Goal: Find contact information

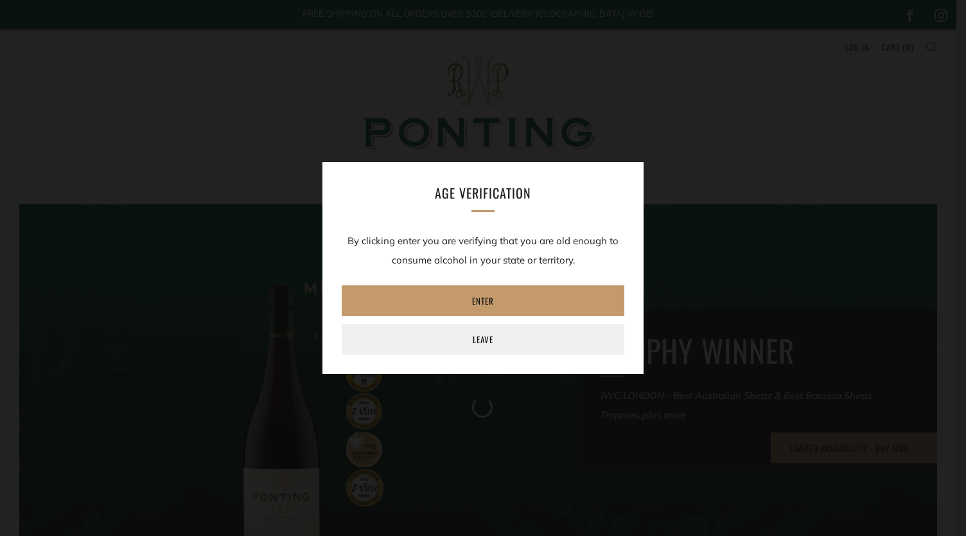
click at [525, 189] on h3 "Age verification" at bounding box center [483, 192] width 283 height 23
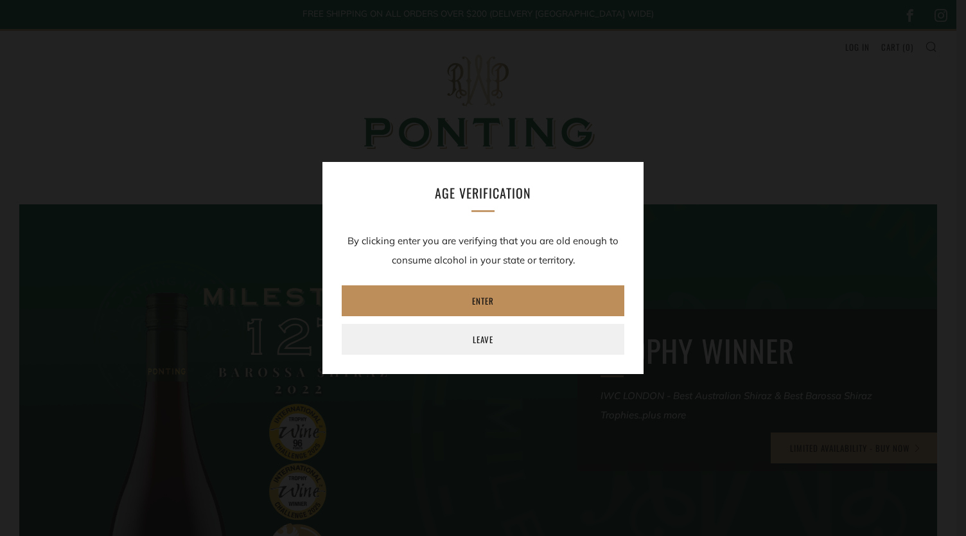
click at [481, 310] on link "Enter" at bounding box center [483, 300] width 283 height 31
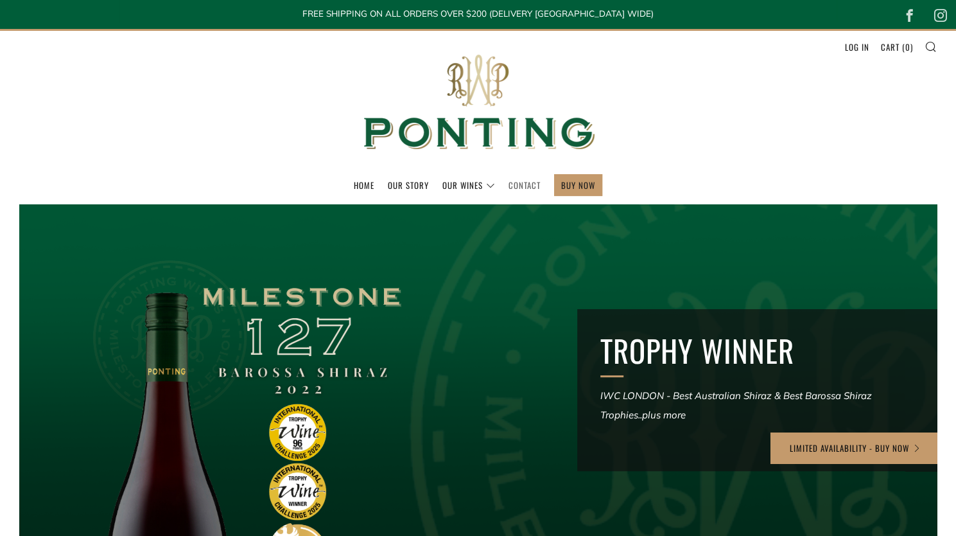
click at [533, 189] on link "Contact" at bounding box center [525, 185] width 32 height 21
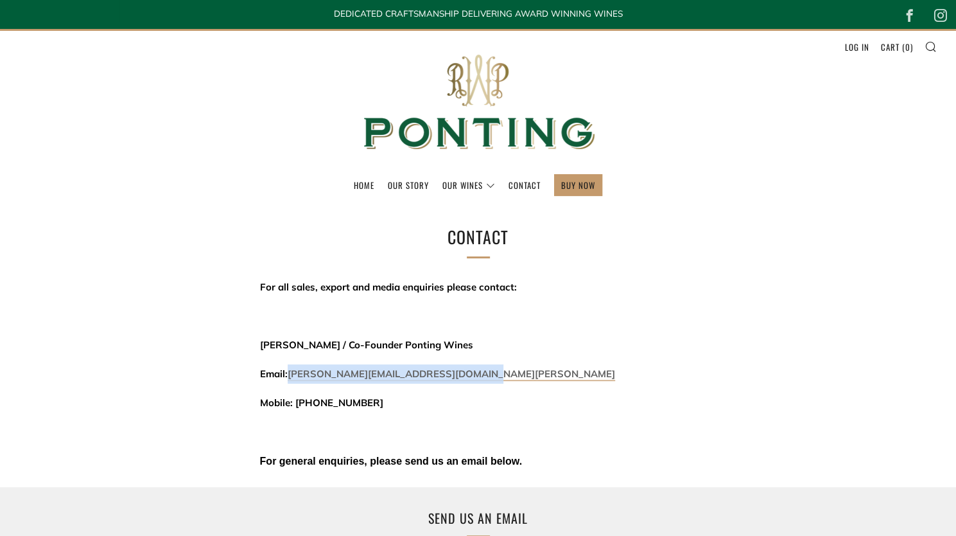
drag, startPoint x: 503, startPoint y: 371, endPoint x: 292, endPoint y: 371, distance: 211.3
click at [292, 371] on p "Email: david@threekingswinemerchants.com.au" at bounding box center [478, 373] width 437 height 19
copy link "david@threekingswinemerchants.com.au"
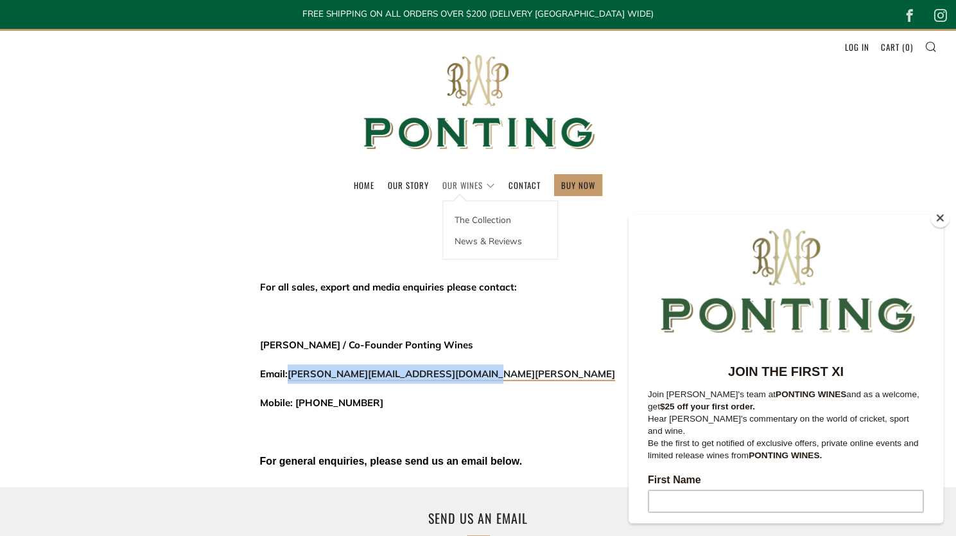
click at [477, 183] on link "Our Wines" at bounding box center [469, 185] width 53 height 21
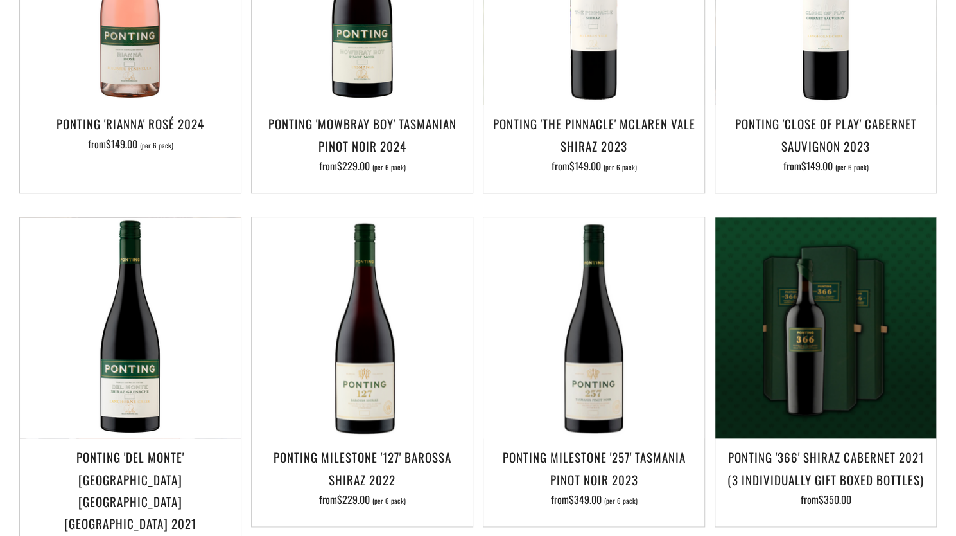
scroll to position [737, 0]
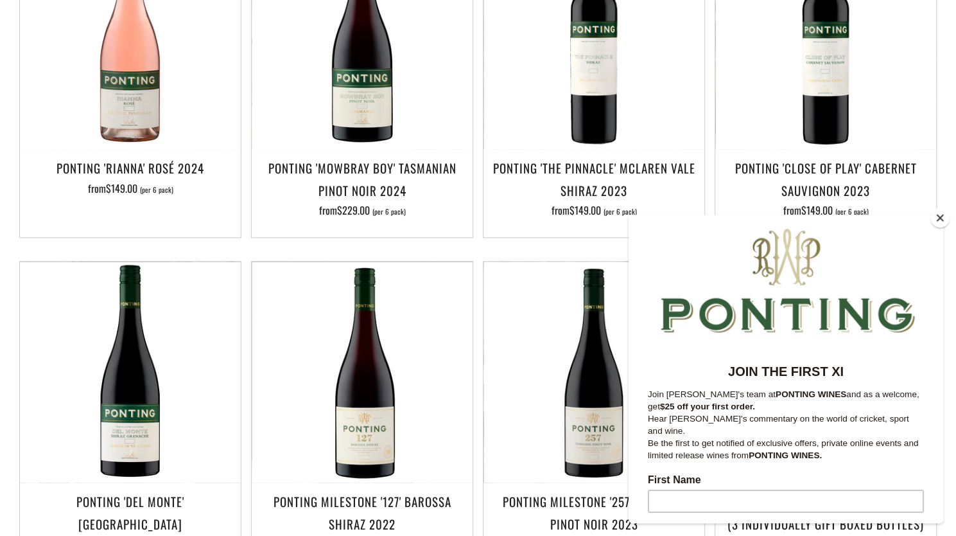
click at [944, 220] on button "Close" at bounding box center [940, 217] width 19 height 19
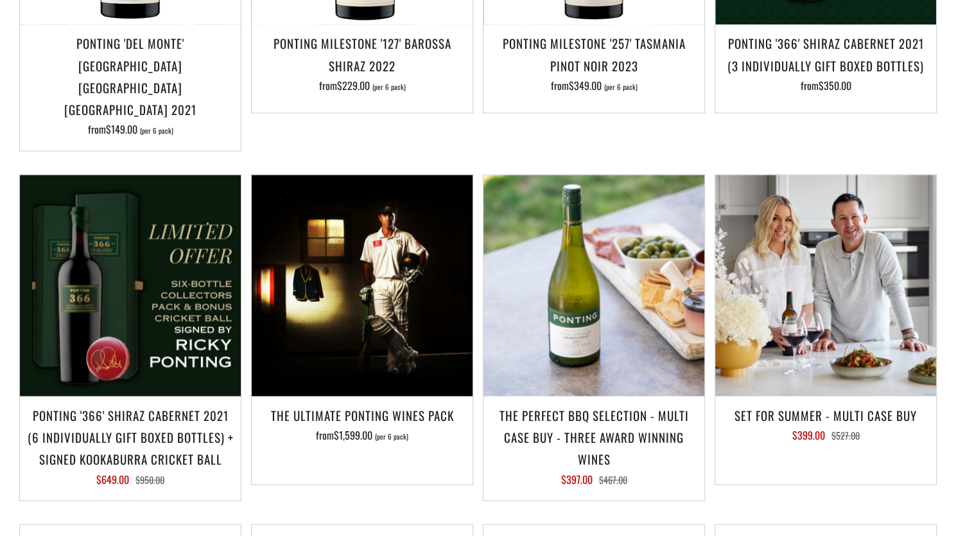
scroll to position [1195, 0]
